Goal: Task Accomplishment & Management: Complete application form

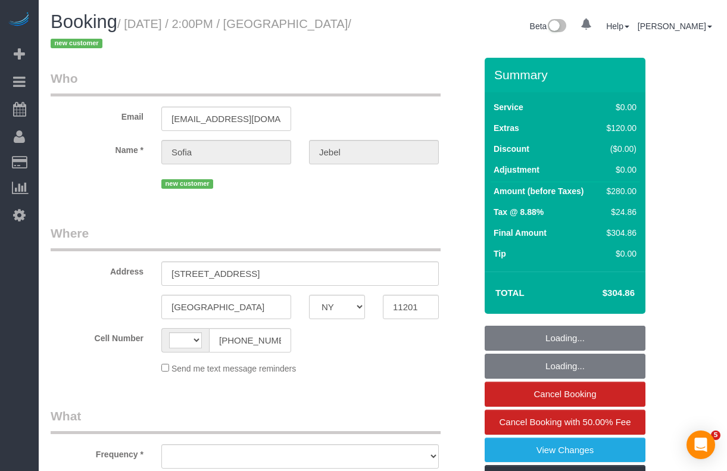
select select "NY"
select select "string:US"
select select "object:966"
select select "string:stripe-pm_1SCvj84VGloSiKo7PrCFTo0z"
select select "spot1"
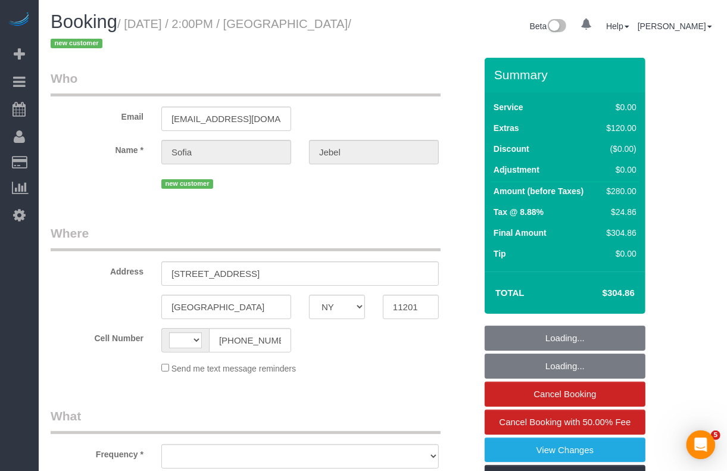
select select "number:58"
select select "number:73"
select select "number:15"
select select "number:5"
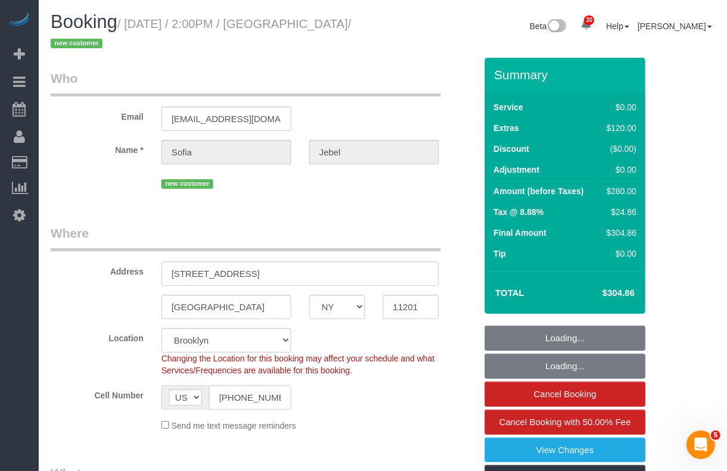
select select "1"
select select "object:1426"
select select "1"
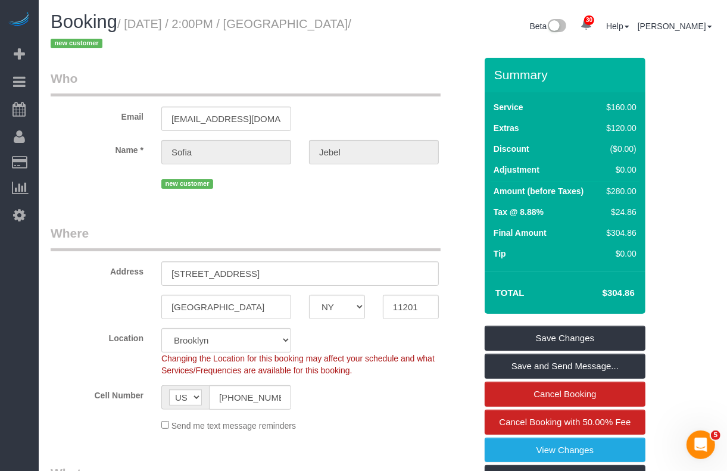
drag, startPoint x: 129, startPoint y: 27, endPoint x: 359, endPoint y: 26, distance: 229.9
click at [351, 26] on small "/ September 30, 2025 / 2:00PM / Sofia Jebel / new customer" at bounding box center [201, 33] width 301 height 33
copy small "September 30, 2025 / 2:00PM / Sofia Jebel"
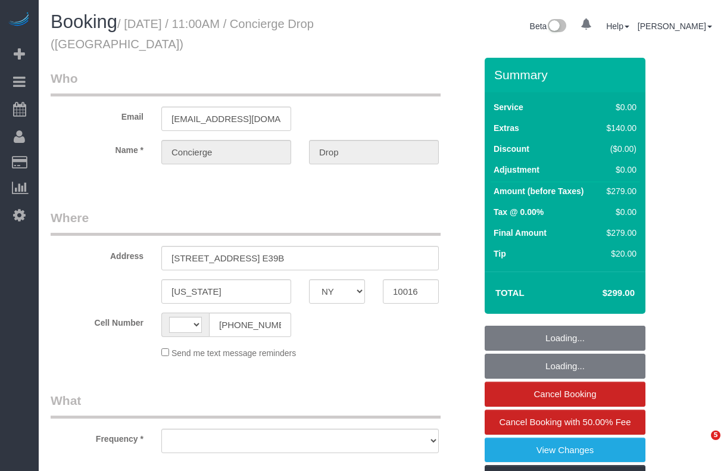
select select "NY"
select select "string:stripe-pm_1RaQn24VGloSiKo7zeOF73Wj"
select select "2"
select select "string:[GEOGRAPHIC_DATA]"
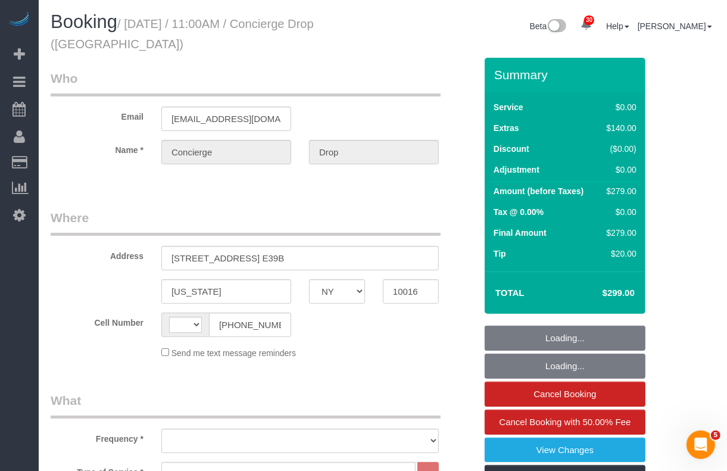
select select "object:670"
select select "number:89"
select select "number:90"
select select "number:13"
select select "number:6"
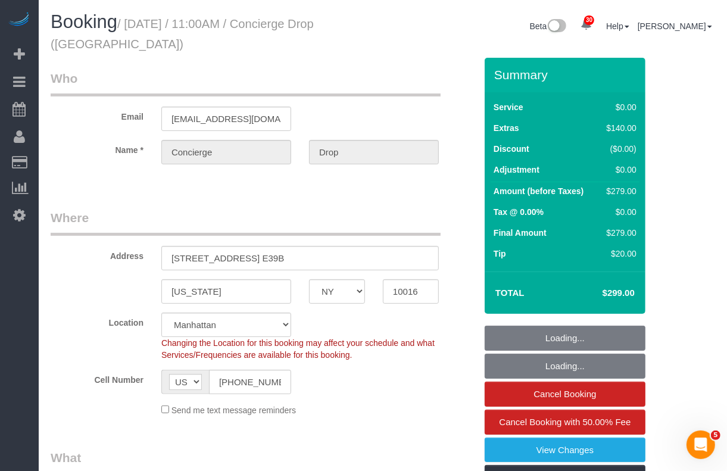
select select "spot1"
select select "2"
select select "object:1494"
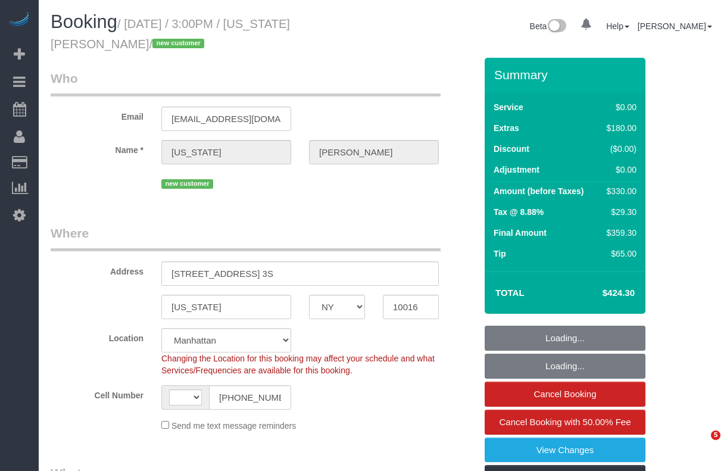
select select "NY"
select select "string:[GEOGRAPHIC_DATA]"
select select "string:stripe-pm_1SCUrU4VGloSiKo713NVIWVg"
select select "object:821"
select select "spot1"
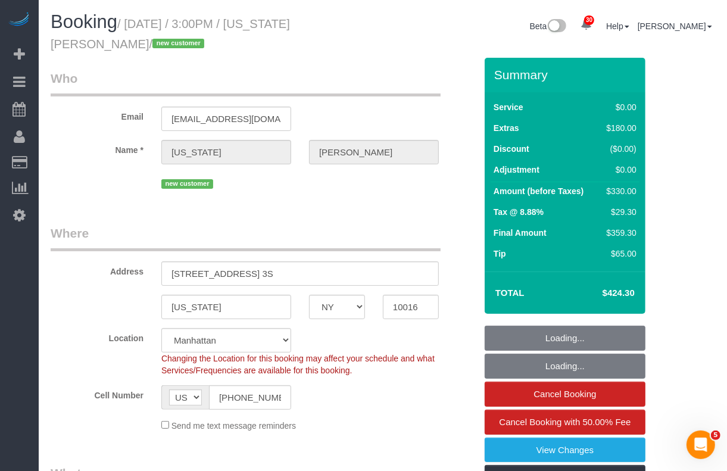
select select "number:89"
select select "number:90"
select select "number:15"
select select "number:5"
select select "object:1078"
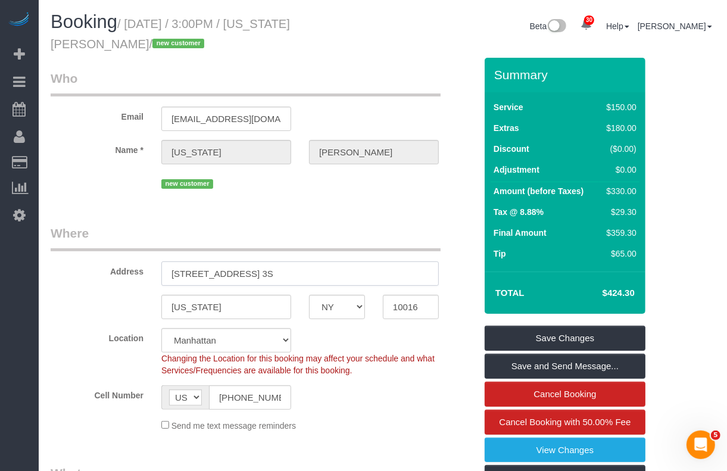
drag, startPoint x: 302, startPoint y: 275, endPoint x: 161, endPoint y: 275, distance: 141.1
click at [161, 275] on input "[STREET_ADDRESS] 3S" at bounding box center [300, 273] width 278 height 24
click at [410, 311] on input "10016" at bounding box center [411, 307] width 56 height 24
click at [409, 311] on input "10016" at bounding box center [411, 307] width 56 height 24
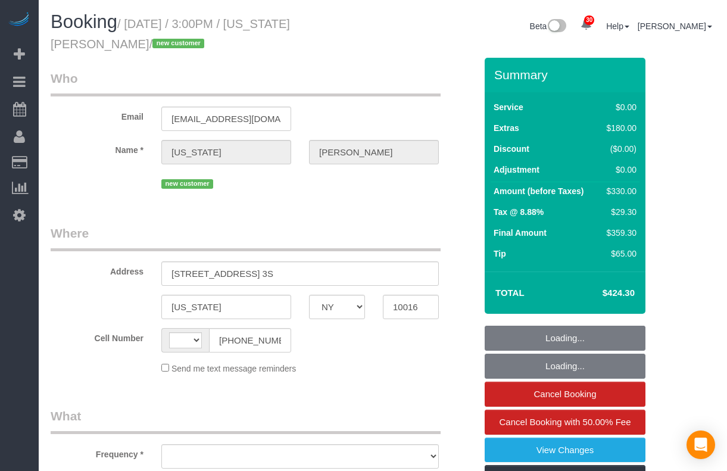
select select "NY"
select select "string:[GEOGRAPHIC_DATA]"
select select "object:572"
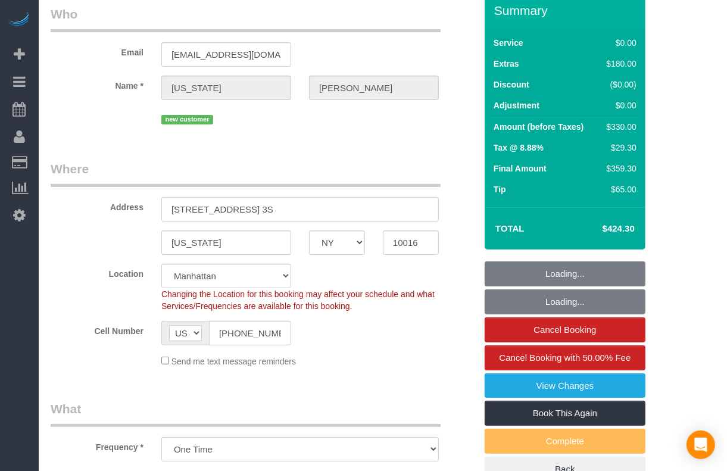
select select "number:89"
select select "number:90"
select select "number:15"
select select "number:5"
select select "object:1073"
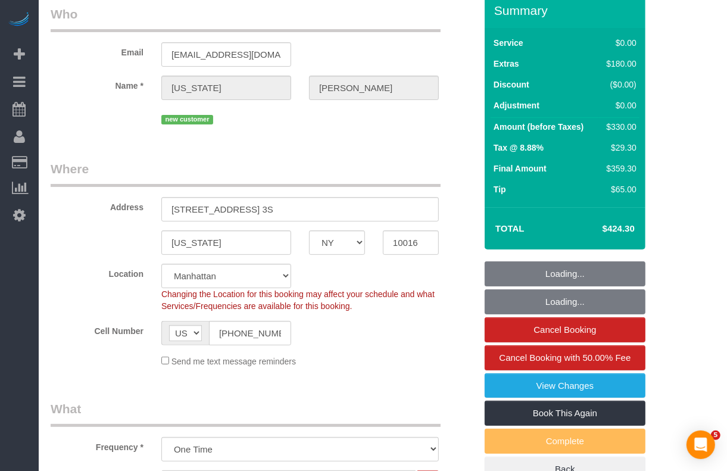
select select "spot1"
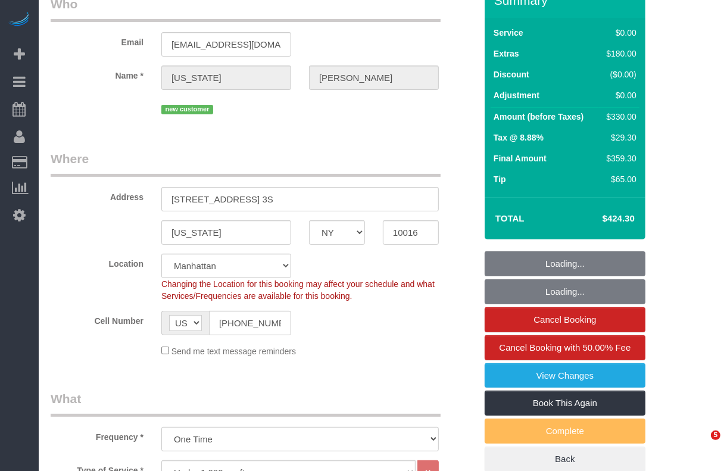
select select "string:stripe-pm_1SCUrU4VGloSiKo713NVIWVg"
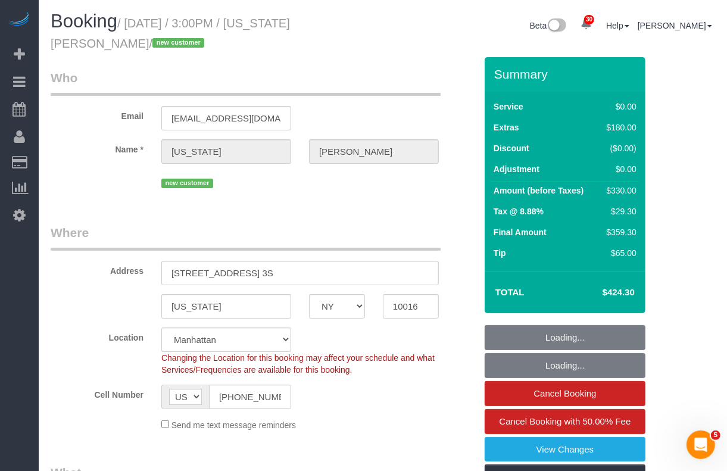
scroll to position [0, 0]
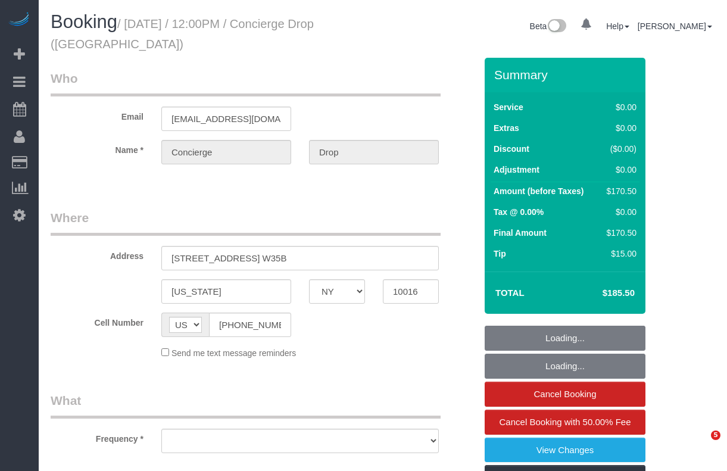
select select "NY"
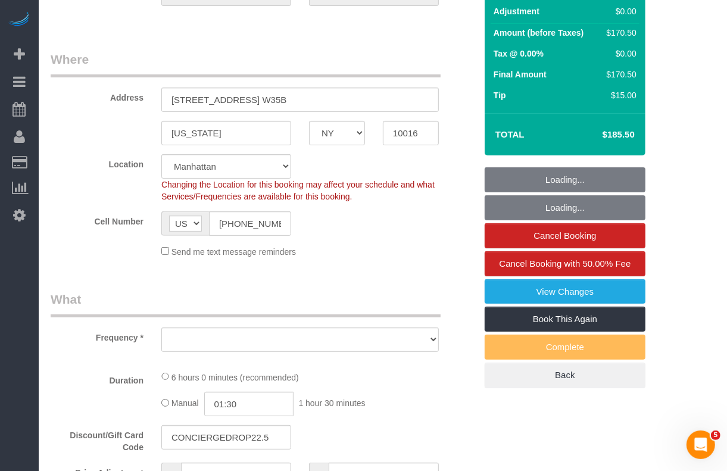
select select "string:stripe-pm_1RaQn24VGloSiKo7zeOF73Wj"
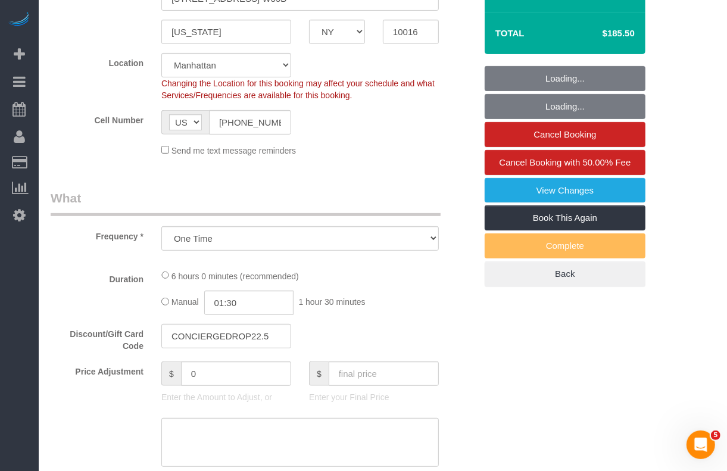
select select "object:927"
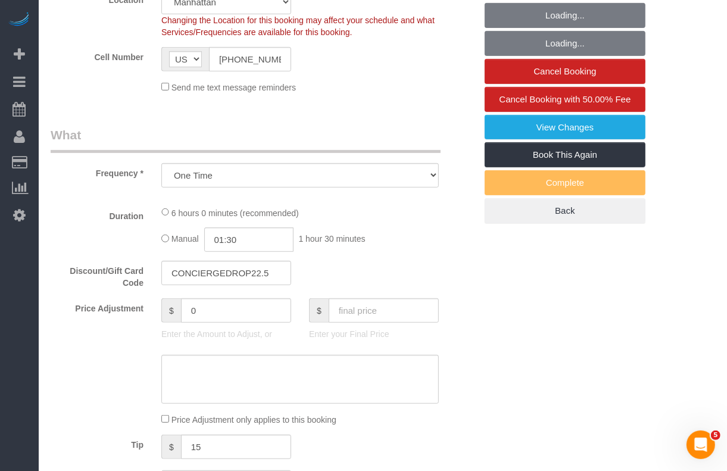
select select "2"
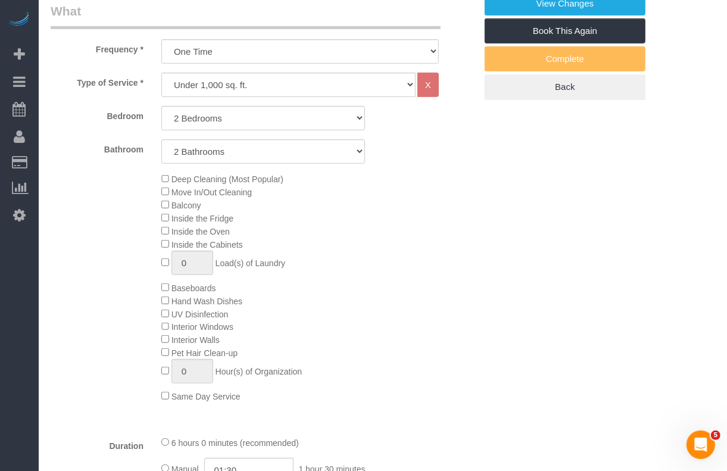
select select "spot1"
select select "number:89"
select select "number:90"
select select "number:15"
select select "number:6"
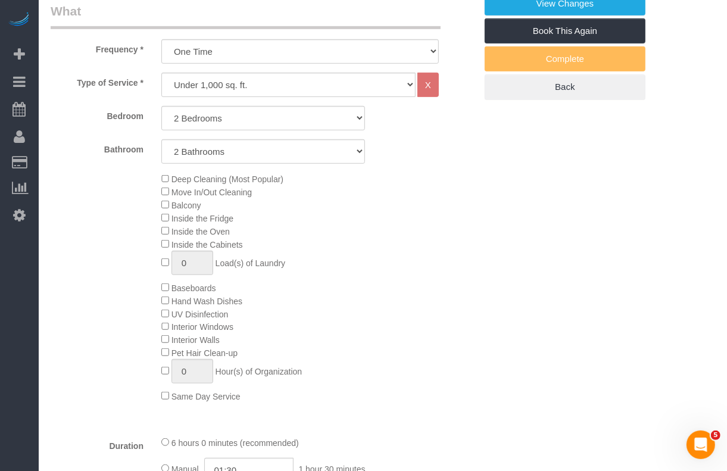
select select "2"
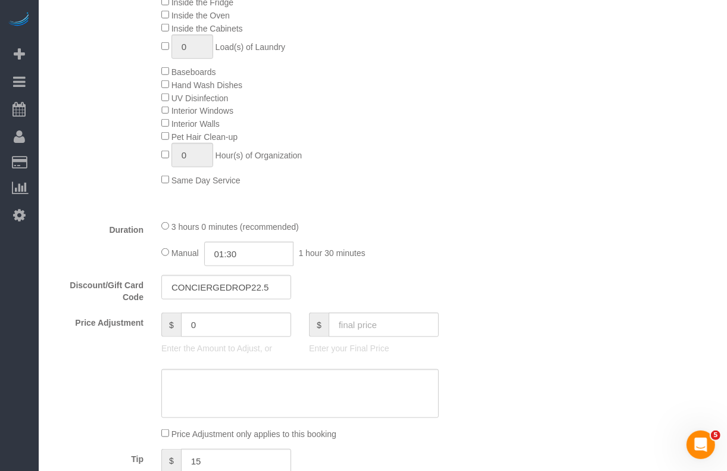
scroll to position [744, 0]
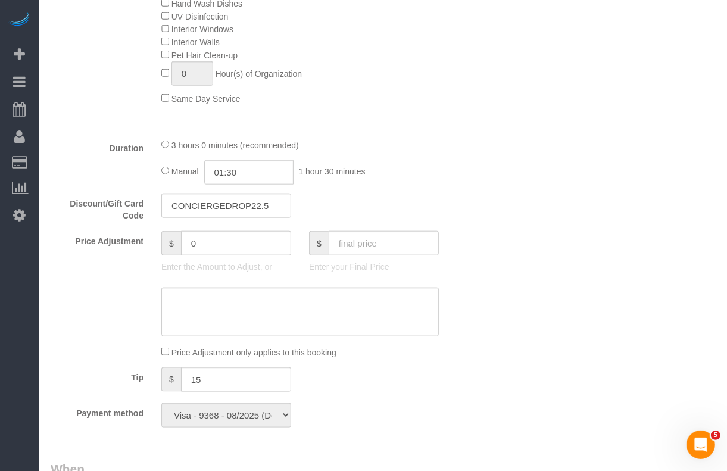
click at [696, 304] on div "Who Email [EMAIL_ADDRESS][DOMAIN_NAME] Name * Concierge Drop Where Address [STR…" at bounding box center [383, 340] width 665 height 2055
